Goal: Task Accomplishment & Management: Manage account settings

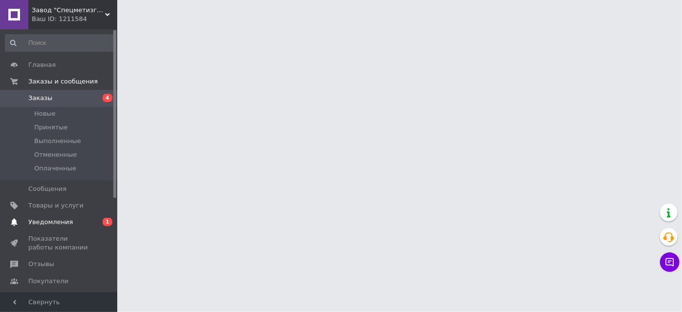
click at [81, 219] on span "Уведомления" at bounding box center [59, 222] width 62 height 9
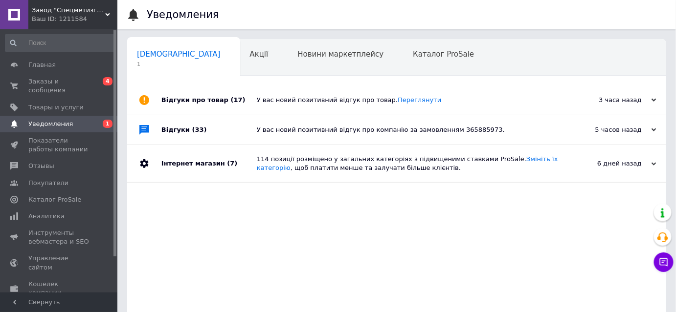
click at [231, 102] on span "(17)" at bounding box center [238, 99] width 15 height 7
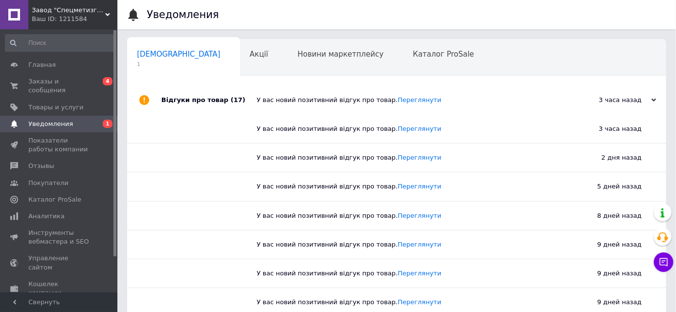
click at [231, 102] on span "(17)" at bounding box center [238, 99] width 15 height 7
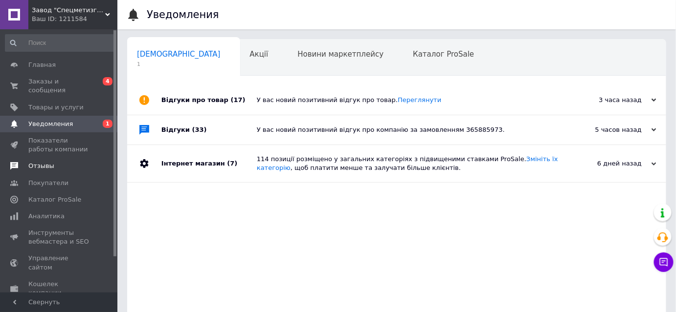
click at [63, 162] on span "Отзывы" at bounding box center [59, 166] width 62 height 9
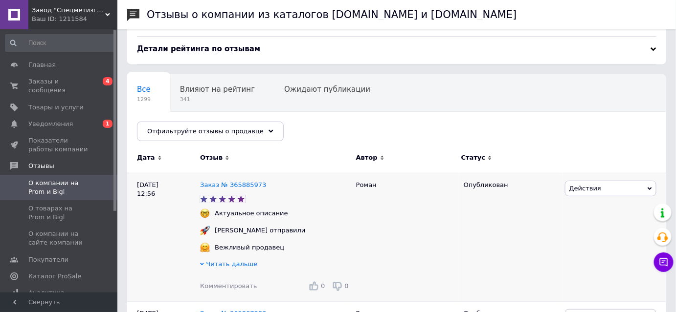
scroll to position [133, 0]
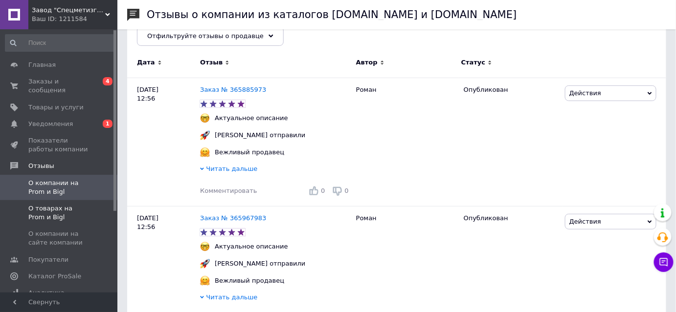
click at [98, 204] on span at bounding box center [103, 213] width 27 height 18
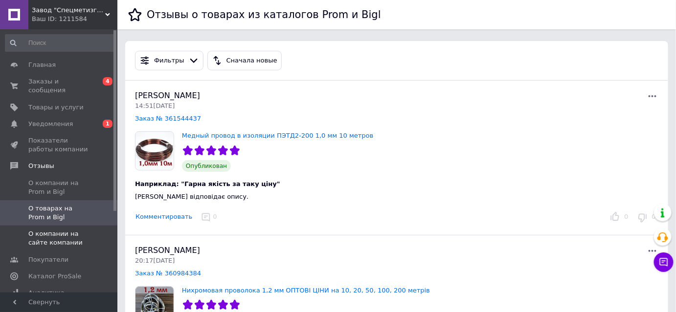
click at [58, 230] on span "О компании на сайте компании" at bounding box center [59, 239] width 62 height 18
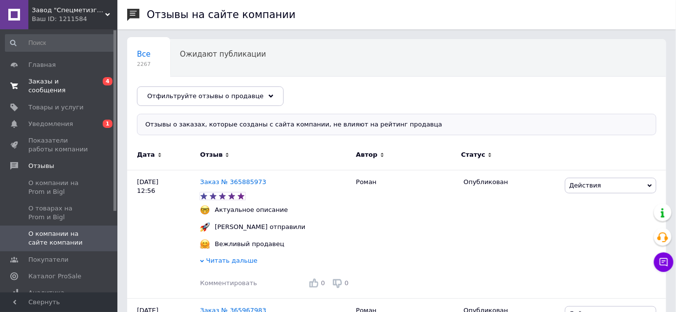
click at [70, 82] on span "Заказы и сообщения" at bounding box center [59, 86] width 62 height 18
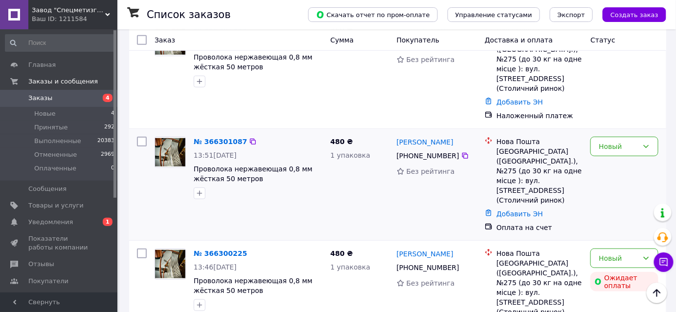
scroll to position [133, 0]
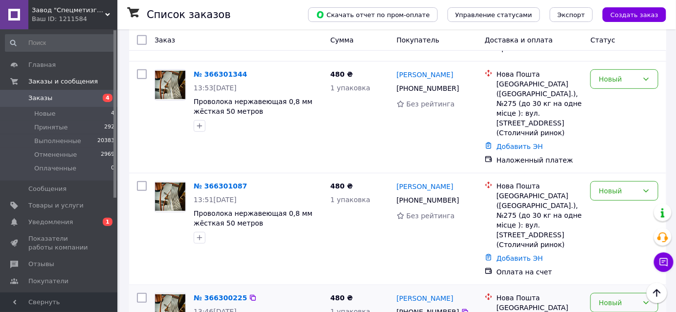
click at [621, 298] on div "Новый" at bounding box center [618, 303] width 40 height 11
click at [608, 214] on li "Отменен" at bounding box center [624, 215] width 67 height 18
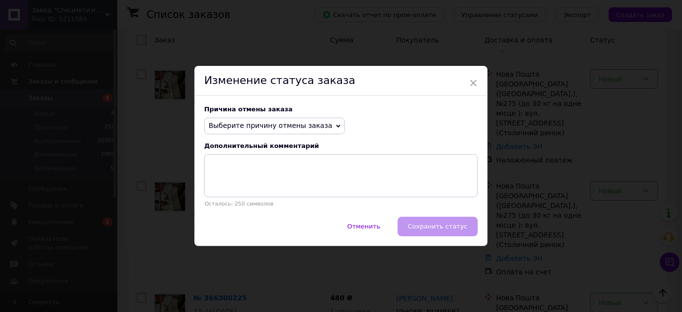
click at [276, 117] on div "Причина отмены заказа Выберите причину отмены заказа Нет в наличии Нет разновид…" at bounding box center [341, 156] width 293 height 121
click at [274, 122] on span "Выберите причину отмены заказа" at bounding box center [271, 126] width 124 height 8
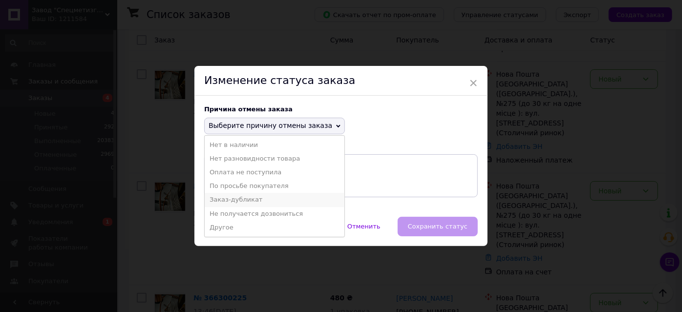
click at [248, 197] on li "Заказ-дубликат" at bounding box center [275, 200] width 140 height 14
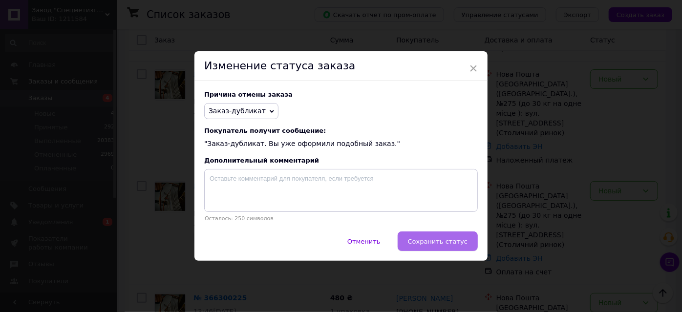
click at [424, 241] on span "Сохранить статус" at bounding box center [438, 241] width 60 height 7
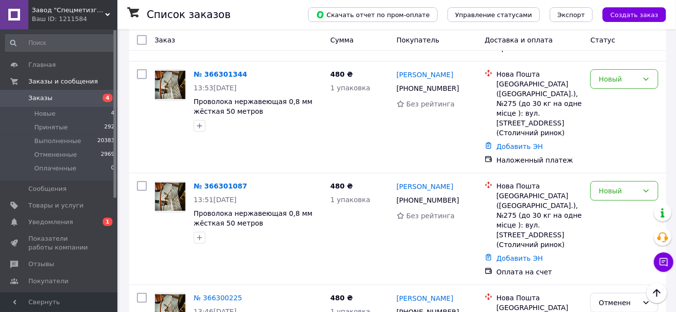
click at [603, 186] on div "Новый" at bounding box center [618, 191] width 40 height 11
click at [603, 209] on li "Отменен" at bounding box center [624, 217] width 67 height 18
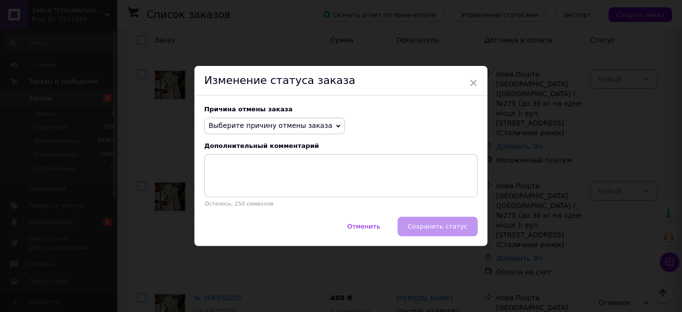
click at [246, 131] on span "Выберите причину отмены заказа" at bounding box center [274, 126] width 141 height 17
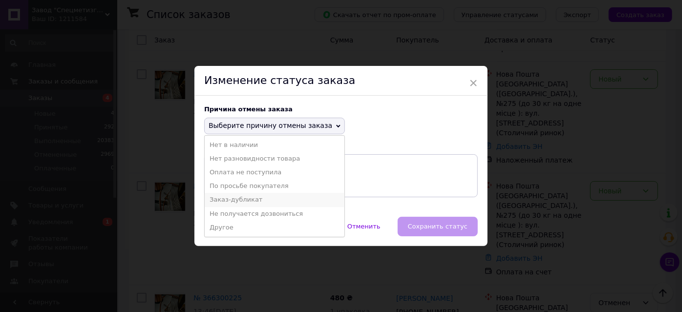
click at [248, 198] on li "Заказ-дубликат" at bounding box center [275, 200] width 140 height 14
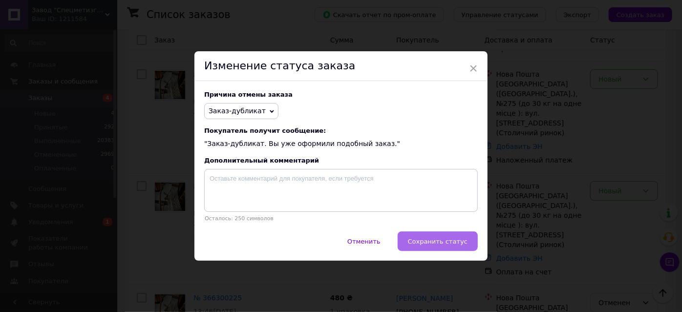
click at [424, 240] on span "Сохранить статус" at bounding box center [438, 241] width 60 height 7
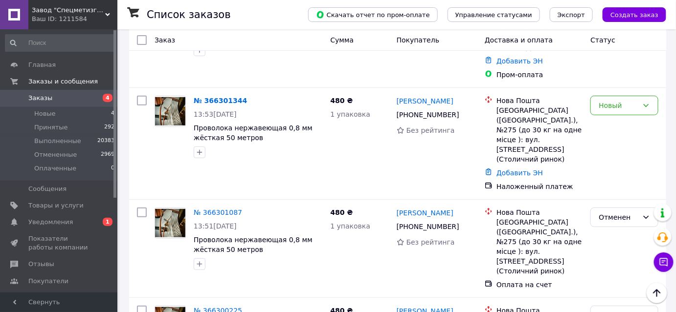
scroll to position [88, 0]
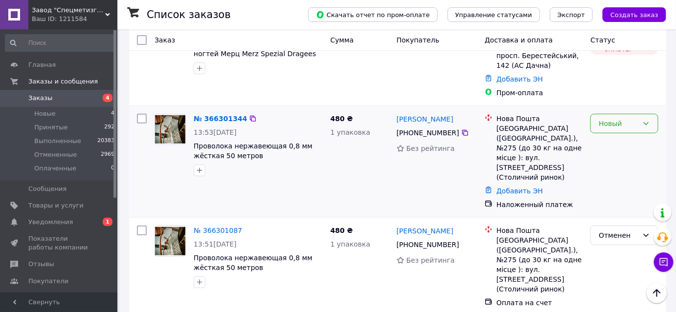
click at [611, 118] on div "Новый" at bounding box center [618, 123] width 40 height 11
click at [609, 131] on li "Принят" at bounding box center [624, 134] width 67 height 18
click at [462, 130] on icon at bounding box center [465, 133] width 6 height 6
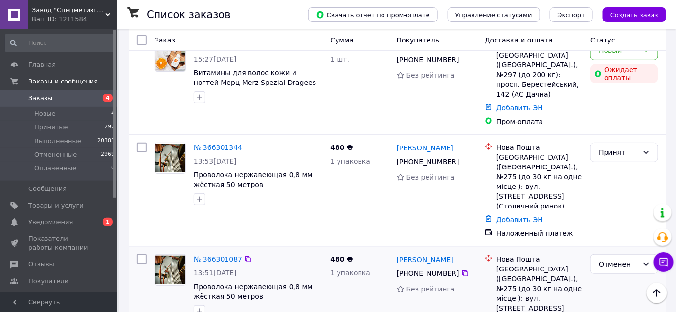
scroll to position [0, 0]
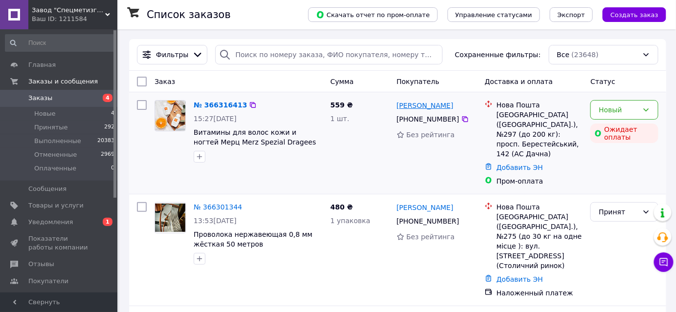
click at [438, 106] on link "[PERSON_NAME]" at bounding box center [424, 106] width 57 height 10
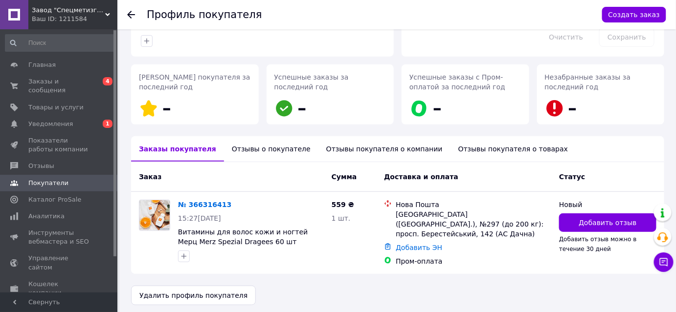
scroll to position [117, 0]
click at [263, 146] on div "Отзывы о покупателе" at bounding box center [271, 148] width 94 height 25
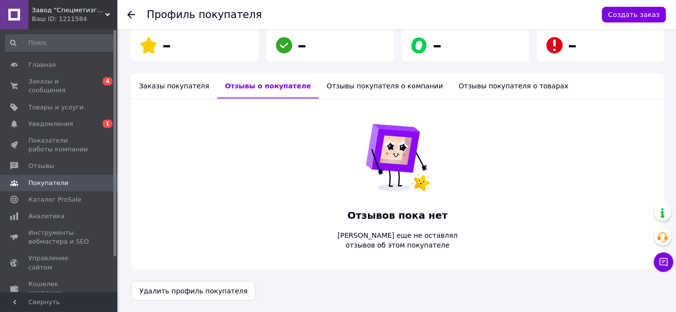
click at [325, 93] on div "Отзывы покупателя о компании" at bounding box center [385, 85] width 132 height 25
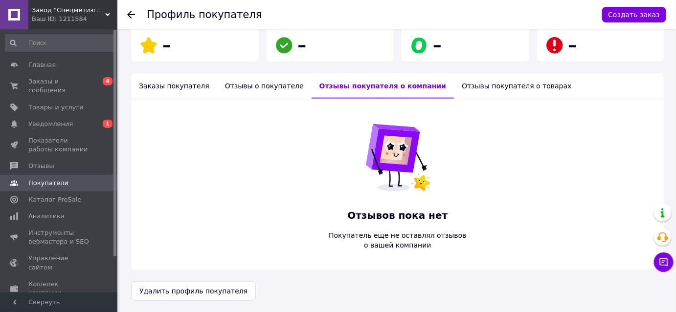
click at [454, 89] on div "Отзывы покупателя о товарах" at bounding box center [517, 85] width 126 height 25
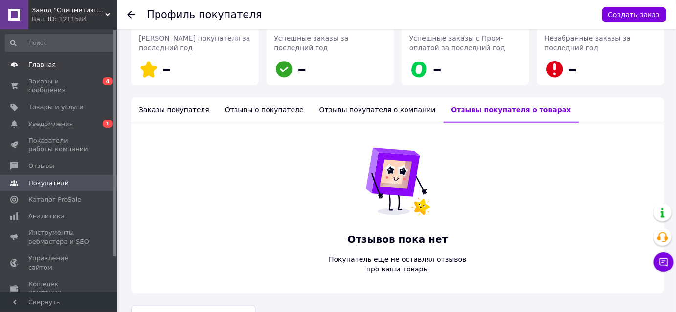
scroll to position [180, 0]
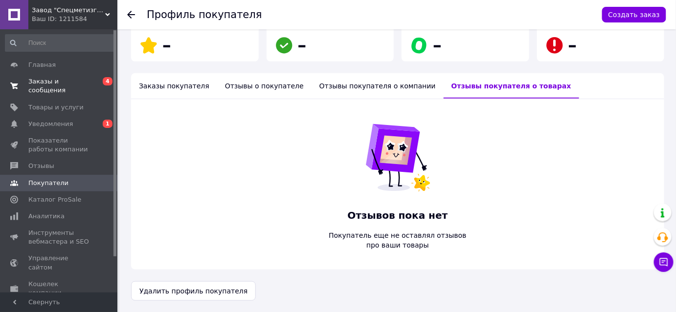
click at [56, 81] on span "Заказы и сообщения" at bounding box center [59, 86] width 62 height 18
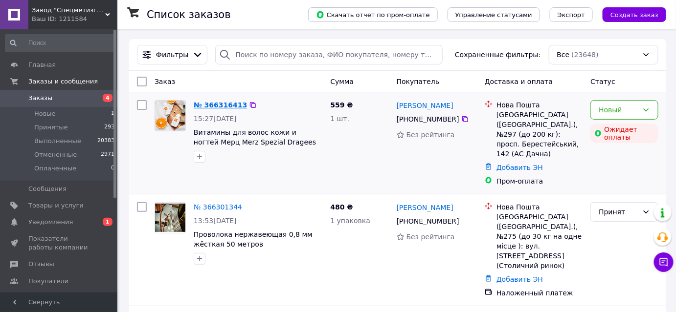
click at [214, 107] on link "№ 366316413" at bounding box center [220, 105] width 53 height 8
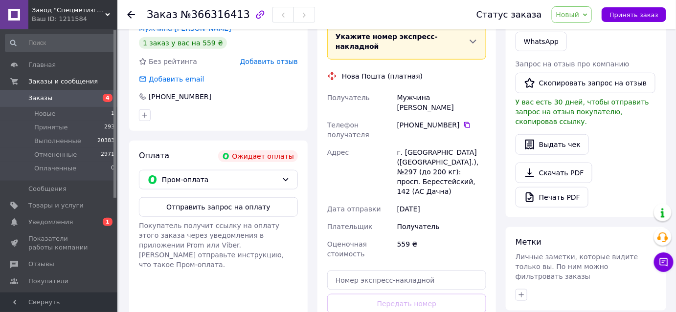
scroll to position [243, 0]
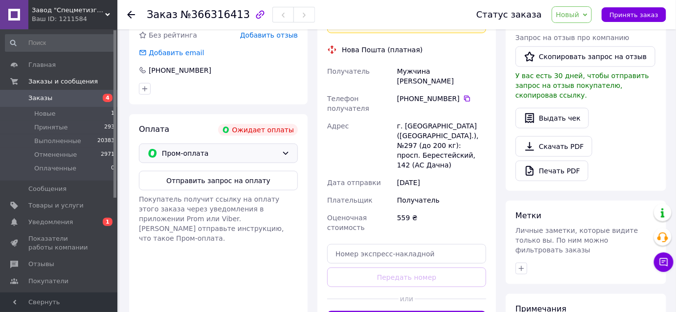
click at [196, 157] on span "Пром-оплата" at bounding box center [220, 153] width 116 height 11
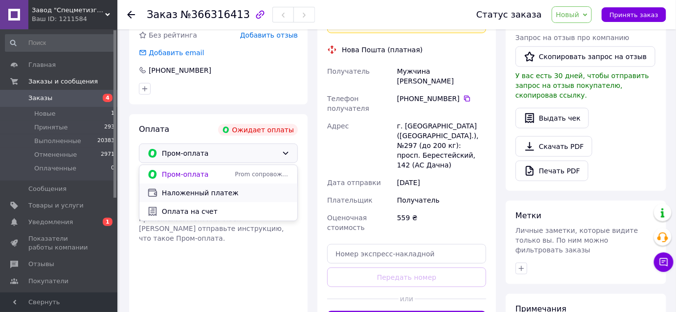
click at [211, 189] on span "Наложенный платеж" at bounding box center [226, 193] width 128 height 10
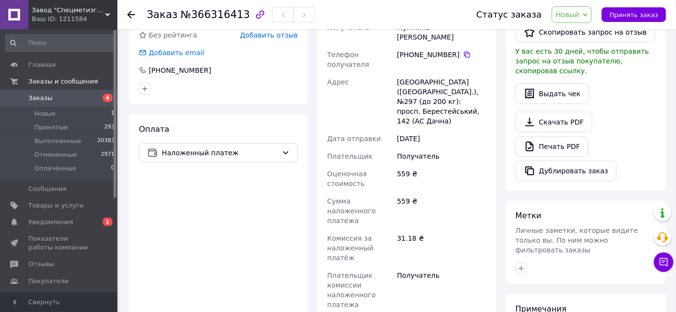
click at [567, 18] on span "Новый" at bounding box center [567, 15] width 23 height 8
click at [571, 29] on li "Принят" at bounding box center [578, 34] width 52 height 15
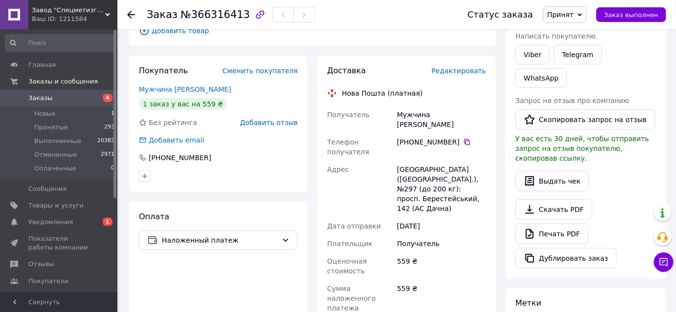
scroll to position [154, 0]
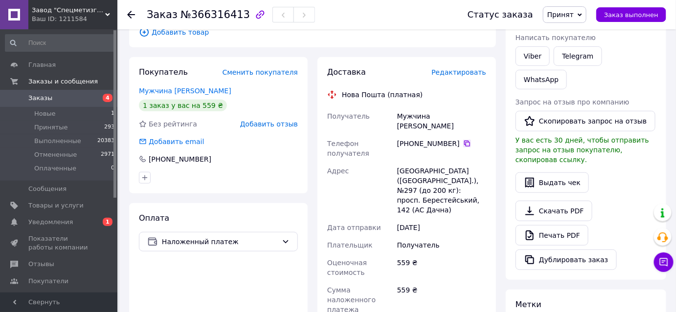
click at [464, 141] on icon at bounding box center [467, 144] width 6 height 6
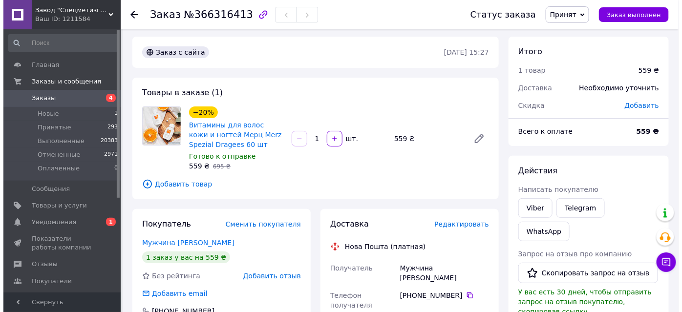
scroll to position [0, 0]
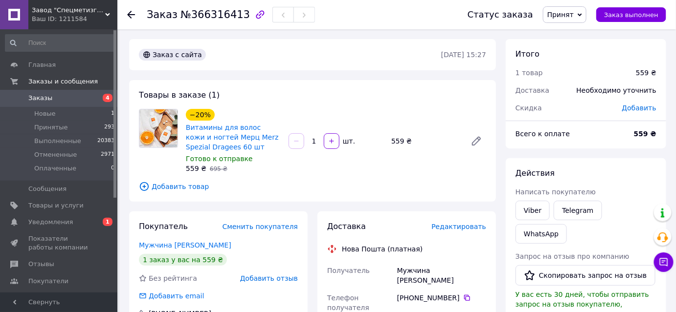
click at [88, 102] on span "Заказы" at bounding box center [59, 98] width 62 height 9
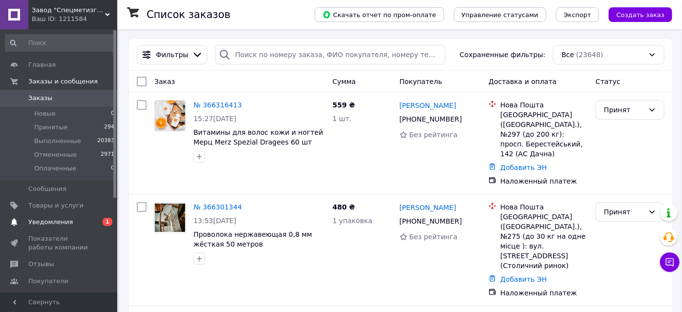
click at [80, 221] on span "Уведомления" at bounding box center [59, 222] width 62 height 9
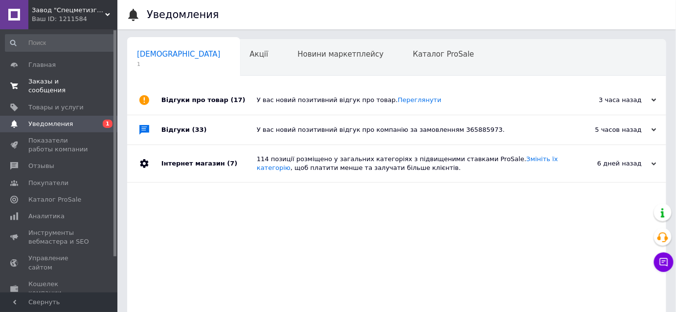
click at [50, 80] on span "Заказы и сообщения" at bounding box center [59, 86] width 62 height 18
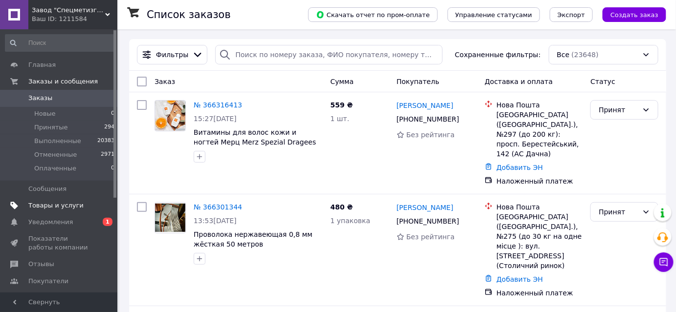
click at [67, 207] on span "Товары и услуги" at bounding box center [55, 205] width 55 height 9
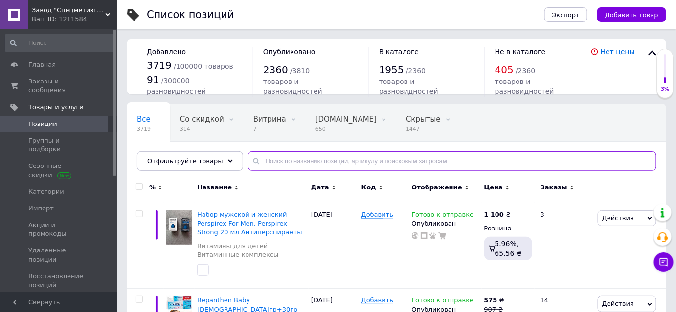
click at [322, 159] on input "text" at bounding box center [452, 162] width 408 height 20
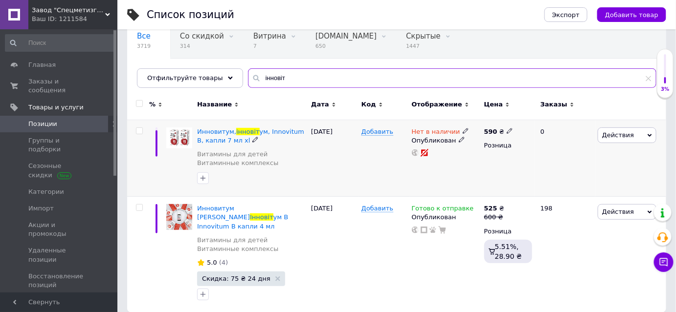
scroll to position [83, 0]
type input "інновіт"
click at [439, 207] on span "Готово к отправке" at bounding box center [443, 210] width 62 height 10
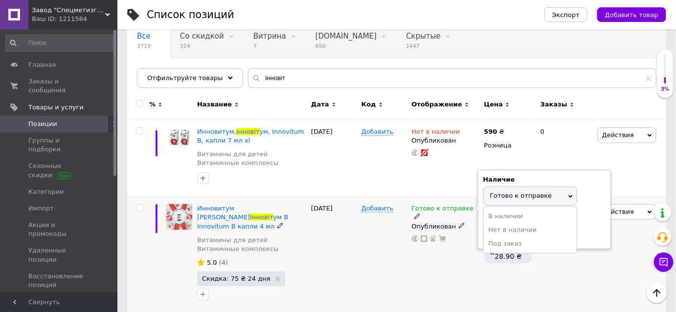
click at [501, 231] on li "Нет в наличии" at bounding box center [529, 230] width 93 height 14
click at [458, 258] on div "Готово к отправке Наличие Нет в наличии В наличии Под заказ Готово к отправке О…" at bounding box center [445, 255] width 72 height 116
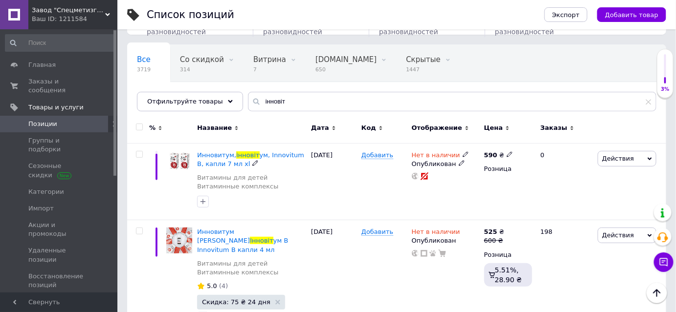
scroll to position [39, 0]
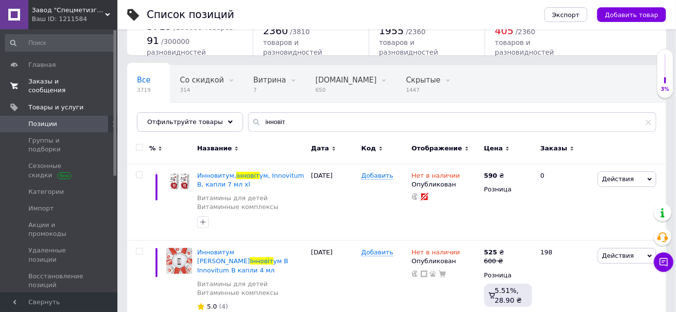
click at [68, 81] on span "Заказы и сообщения" at bounding box center [59, 86] width 62 height 18
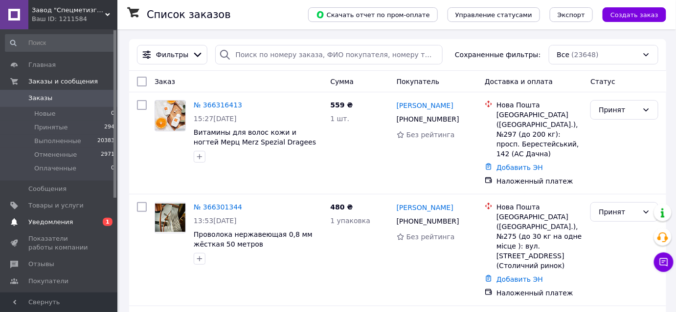
click at [78, 226] on span "Уведомления" at bounding box center [59, 222] width 62 height 9
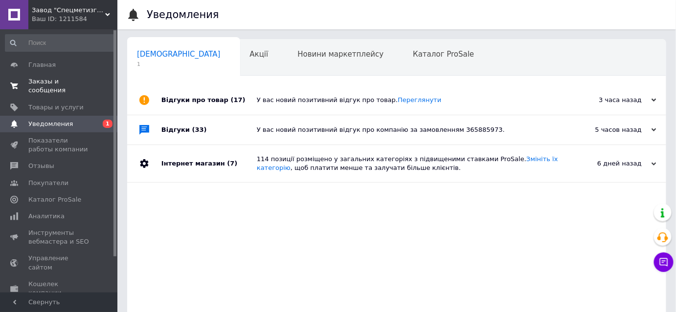
click at [68, 87] on link "Заказы и сообщения 0 0" at bounding box center [60, 85] width 120 height 25
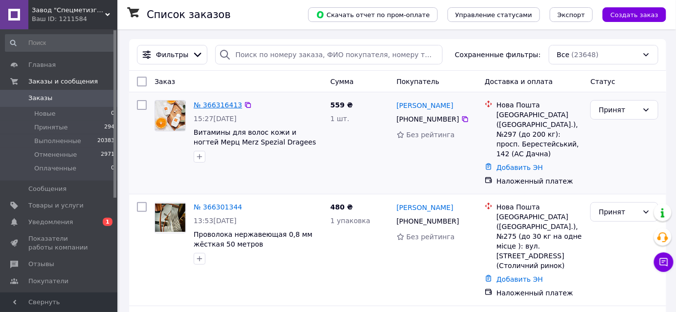
click at [214, 102] on link "№ 366316413" at bounding box center [218, 105] width 48 height 8
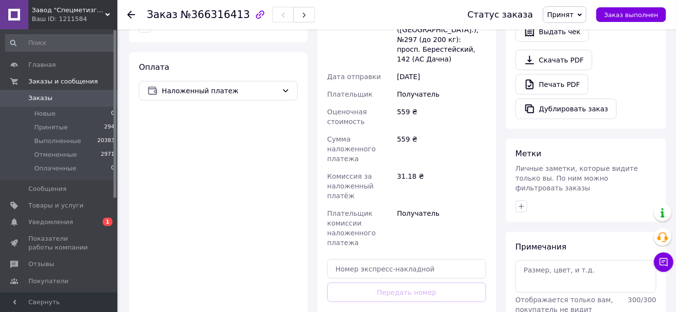
scroll to position [311, 0]
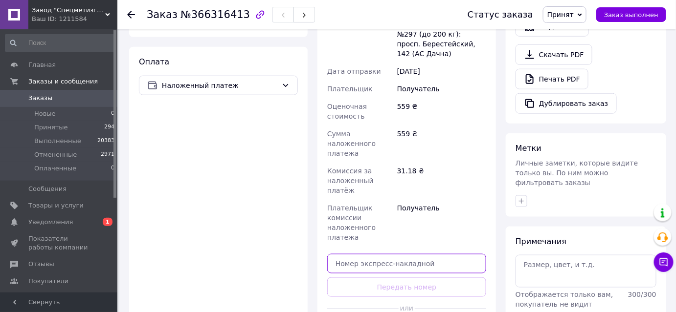
click at [441, 254] on input "text" at bounding box center [406, 264] width 159 height 20
paste input "20451269207494"
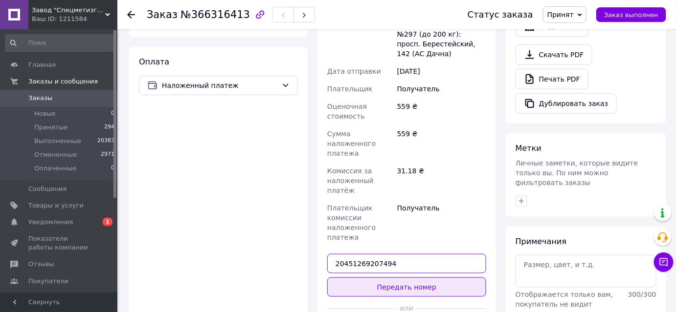
type input "20451269207494"
click at [423, 278] on button "Передать номер" at bounding box center [406, 288] width 159 height 20
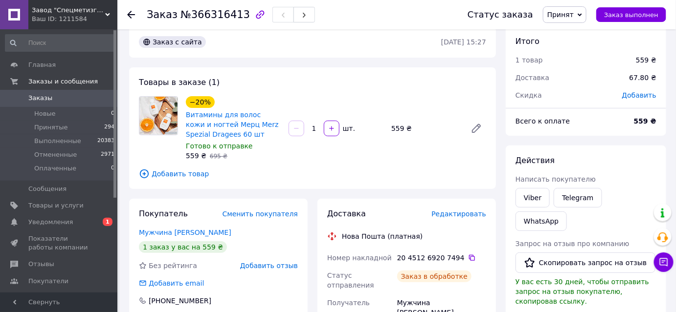
scroll to position [0, 0]
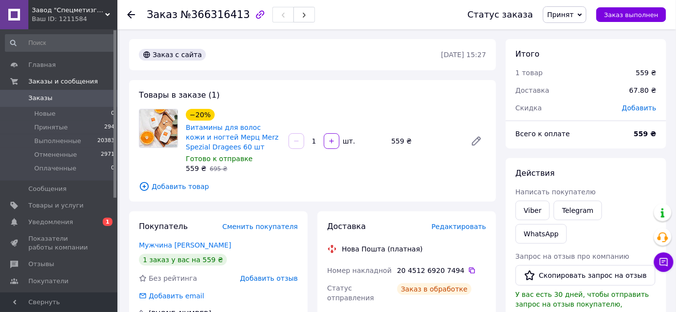
click at [56, 98] on span "Заказы" at bounding box center [59, 98] width 62 height 9
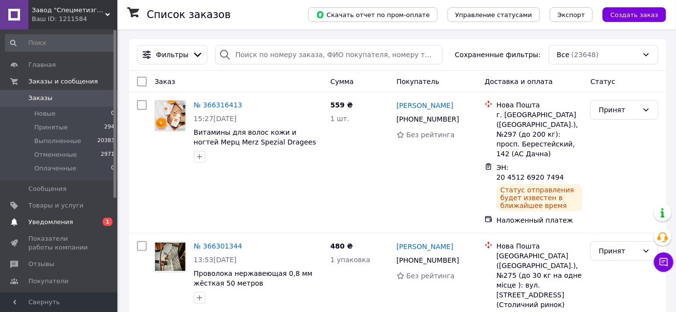
click at [72, 226] on span "Уведомления" at bounding box center [59, 222] width 62 height 9
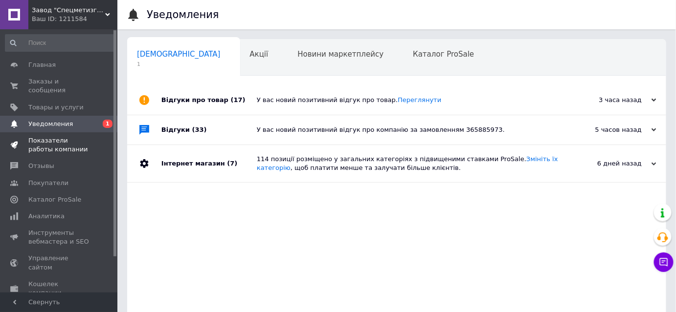
click at [52, 132] on link "Показатели работы компании" at bounding box center [60, 144] width 120 height 25
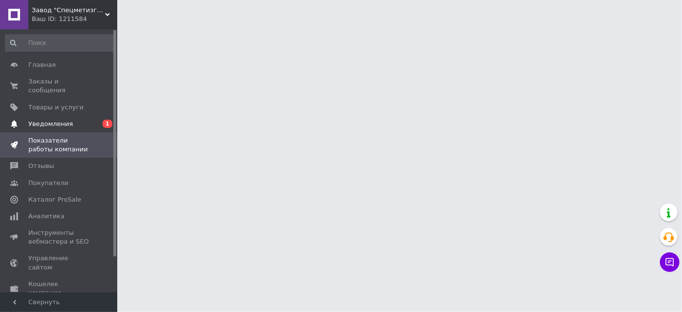
click at [55, 120] on span "Уведомления" at bounding box center [50, 124] width 44 height 9
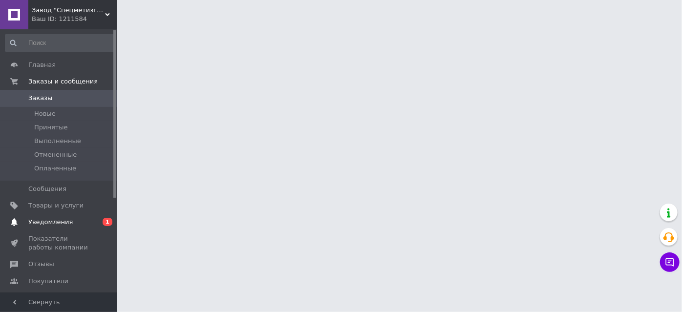
drag, startPoint x: 61, startPoint y: 219, endPoint x: 69, endPoint y: 213, distance: 10.5
click at [61, 219] on span "Уведомления" at bounding box center [50, 222] width 44 height 9
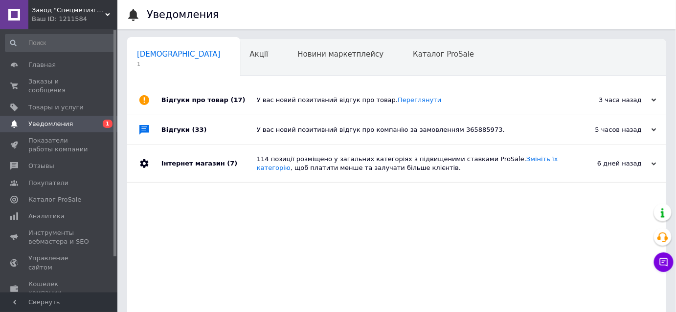
click at [266, 115] on div "У вас новий позитивний відгук про компанію за замовленням 365885973." at bounding box center [408, 129] width 302 height 29
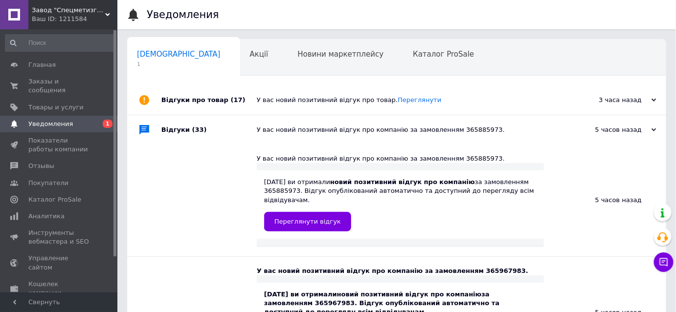
click at [248, 102] on div "Відгуки про товар (17)" at bounding box center [208, 100] width 95 height 29
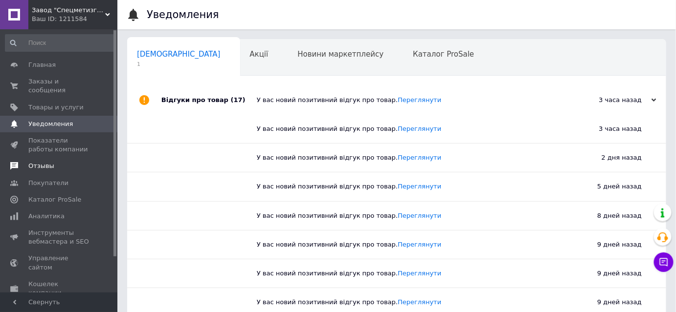
click at [46, 163] on link "Отзывы" at bounding box center [60, 166] width 120 height 17
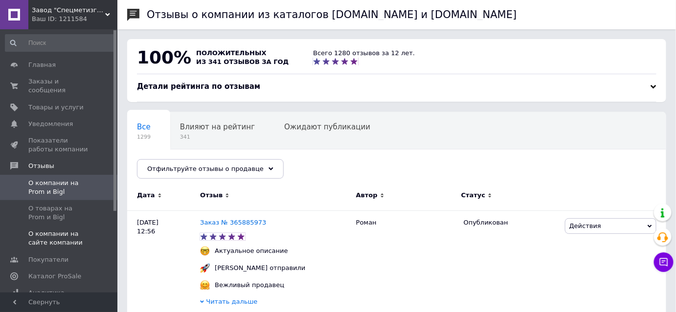
click at [50, 230] on span "О компании на сайте компании" at bounding box center [59, 239] width 62 height 18
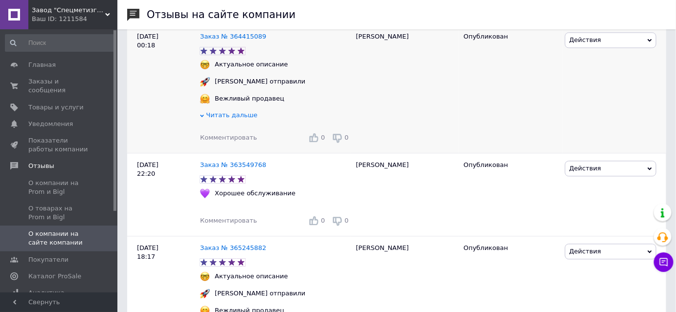
scroll to position [800, 0]
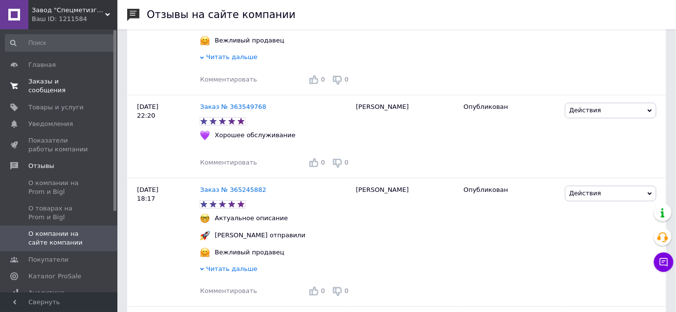
click at [46, 84] on span "Заказы и сообщения" at bounding box center [59, 86] width 62 height 18
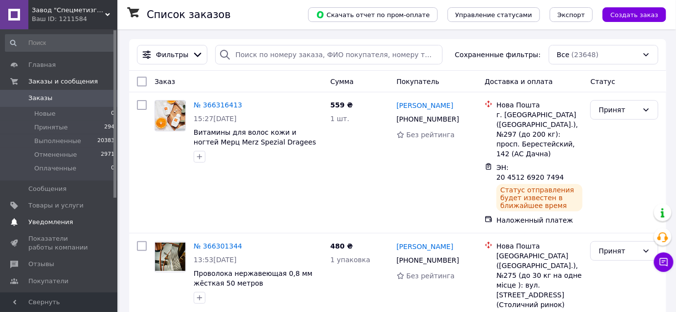
click at [38, 222] on span "Уведомления" at bounding box center [50, 222] width 44 height 9
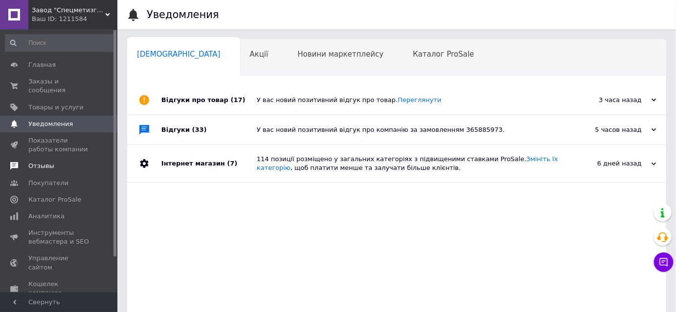
click at [60, 162] on span "Отзывы" at bounding box center [59, 166] width 62 height 9
